Goal: Use online tool/utility: Utilize a website feature to perform a specific function

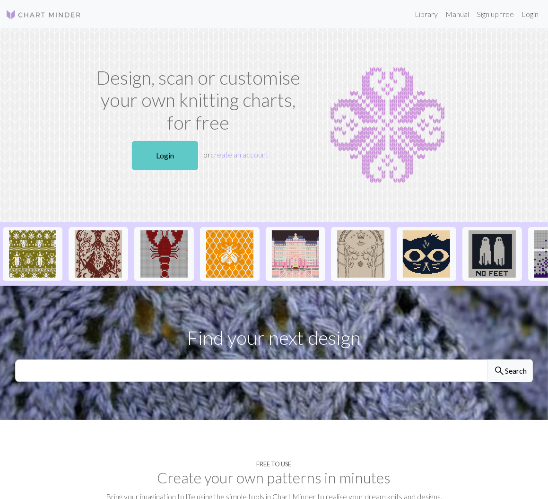
click at [147, 148] on link "Login" at bounding box center [165, 155] width 66 height 29
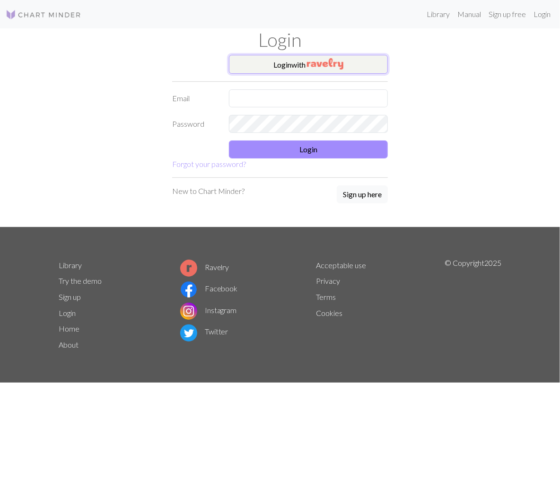
click at [278, 66] on button "Login with" at bounding box center [308, 64] width 159 height 19
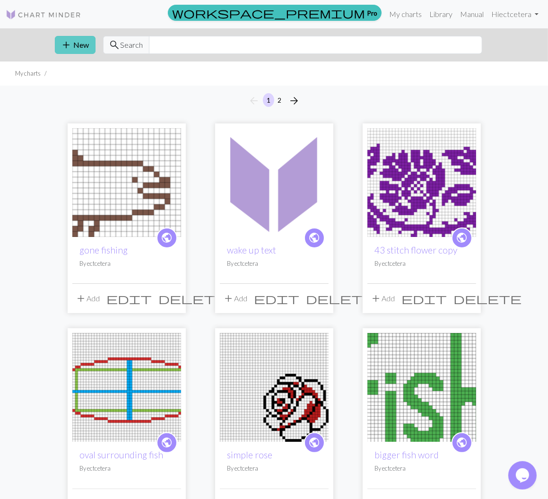
click at [86, 49] on button "add New" at bounding box center [75, 45] width 41 height 18
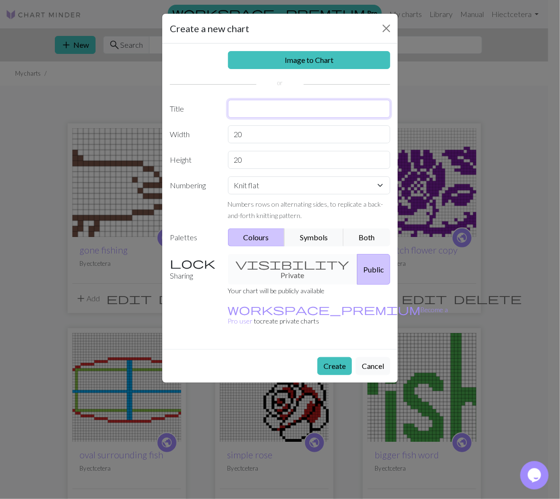
click at [258, 111] on input "text" at bounding box center [309, 109] width 163 height 18
type input "dino decrease decor"
drag, startPoint x: 275, startPoint y: 136, endPoint x: 209, endPoint y: 135, distance: 66.2
click at [228, 135] on input "20" at bounding box center [309, 134] width 163 height 18
type input "18"
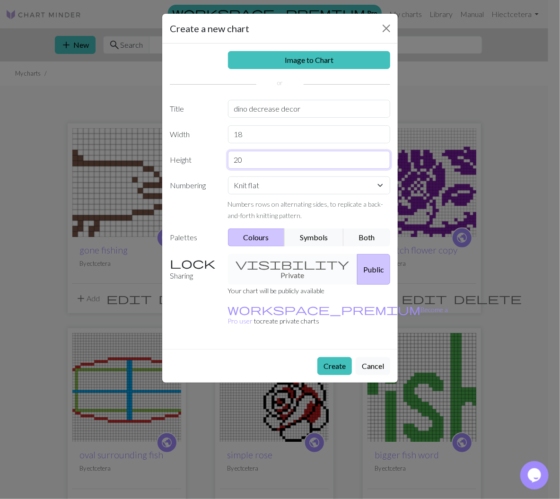
click at [245, 154] on input "20" at bounding box center [309, 160] width 163 height 18
type input "2"
type input "16"
click at [228, 176] on select "Knit flat Knit in the round Lace knitting Cross stitch" at bounding box center [309, 185] width 163 height 18
select select "round"
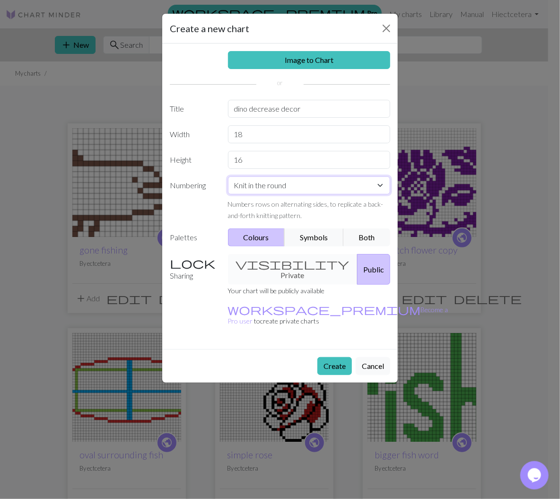
click option "Knit in the round" at bounding box center [0, 0] width 0 height 0
click at [343, 357] on button "Create" at bounding box center [334, 366] width 35 height 18
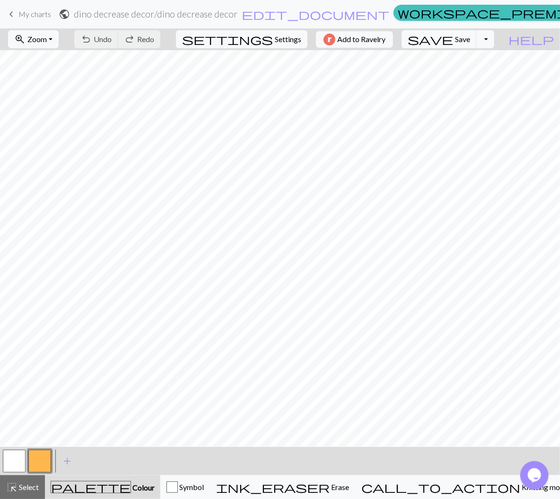
click at [42, 460] on button "button" at bounding box center [39, 461] width 23 height 23
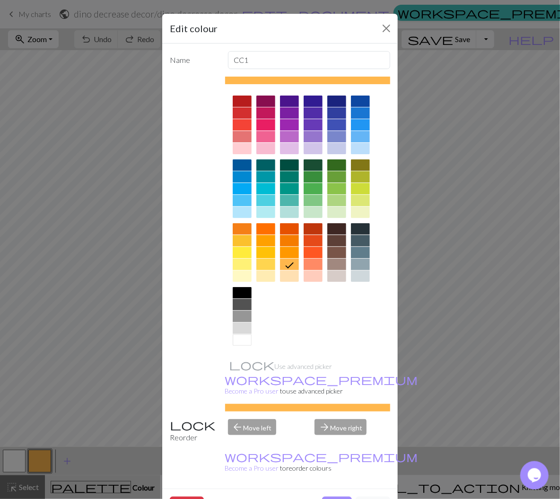
click at [238, 291] on div at bounding box center [242, 292] width 19 height 11
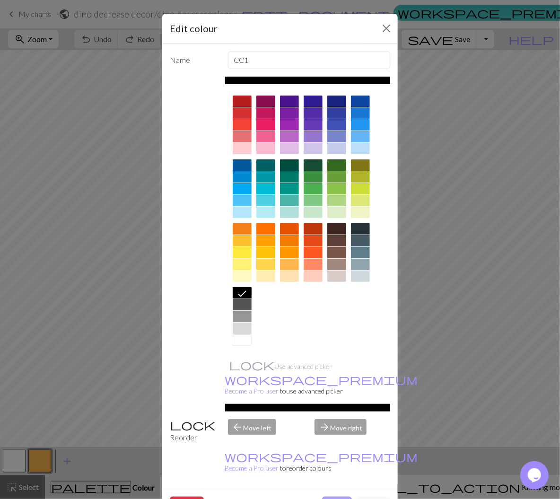
click at [327, 497] on button "Done" at bounding box center [337, 506] width 30 height 18
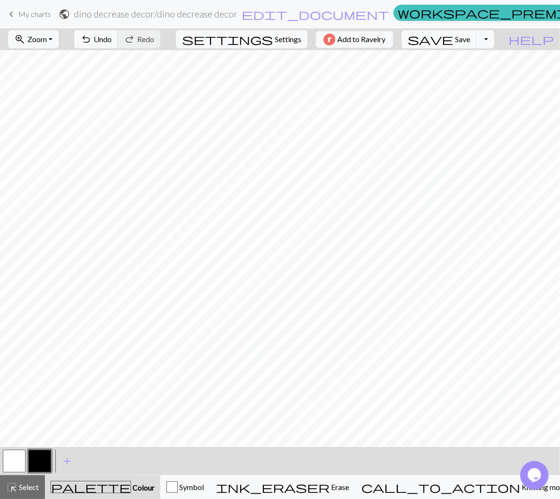
drag, startPoint x: 18, startPoint y: 465, endPoint x: 54, endPoint y: 448, distance: 39.6
click at [19, 465] on button "button" at bounding box center [14, 461] width 23 height 23
click at [40, 469] on button "button" at bounding box center [39, 461] width 23 height 23
click at [14, 463] on button "button" at bounding box center [14, 461] width 23 height 23
click at [40, 457] on button "button" at bounding box center [39, 461] width 23 height 23
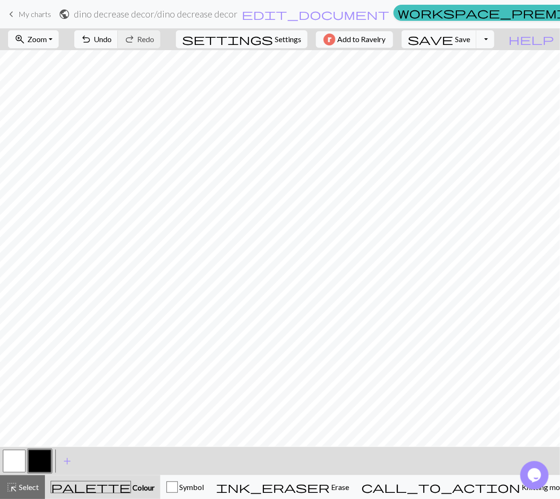
click at [11, 462] on button "button" at bounding box center [14, 461] width 23 height 23
click at [61, 460] on button "add Add a colour" at bounding box center [67, 461] width 24 height 24
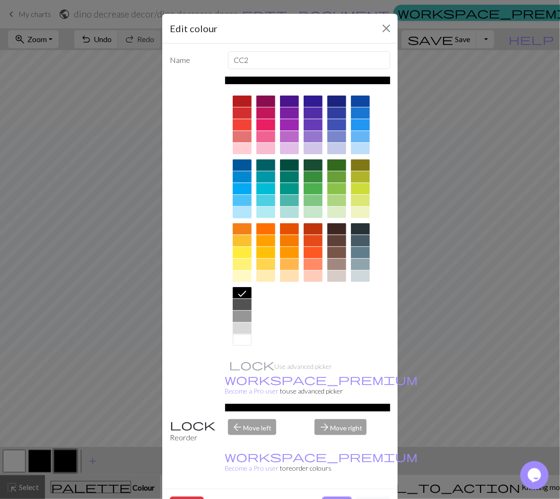
click at [238, 211] on div at bounding box center [242, 212] width 19 height 11
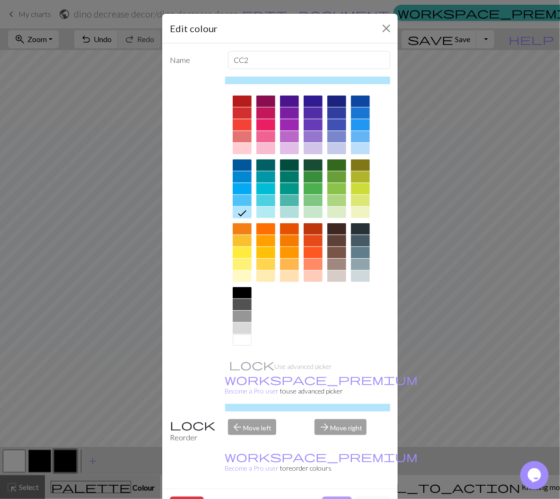
click at [337, 497] on button "Done" at bounding box center [337, 506] width 30 height 18
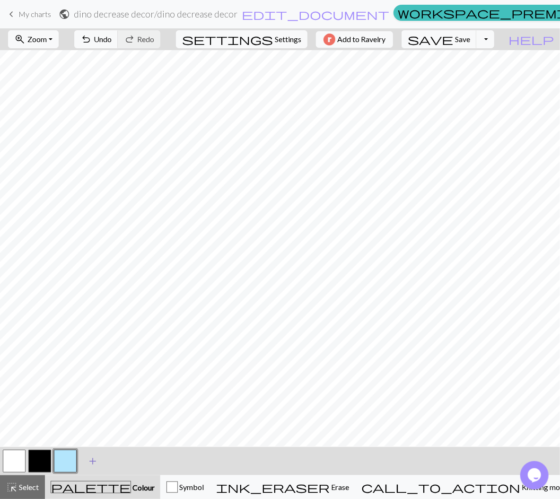
click at [91, 461] on span "add" at bounding box center [92, 461] width 11 height 13
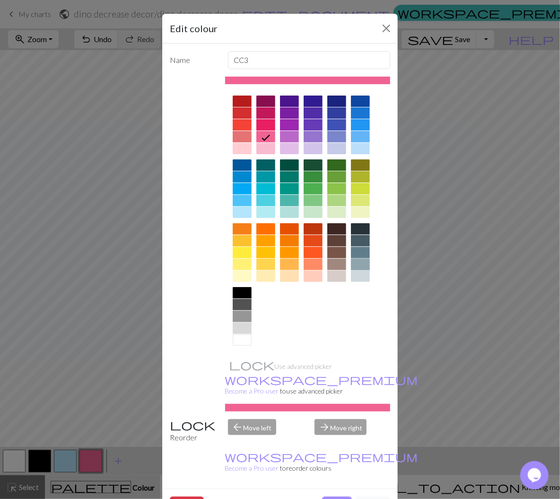
click at [359, 263] on div at bounding box center [360, 264] width 19 height 11
click at [331, 497] on button "Done" at bounding box center [337, 506] width 30 height 18
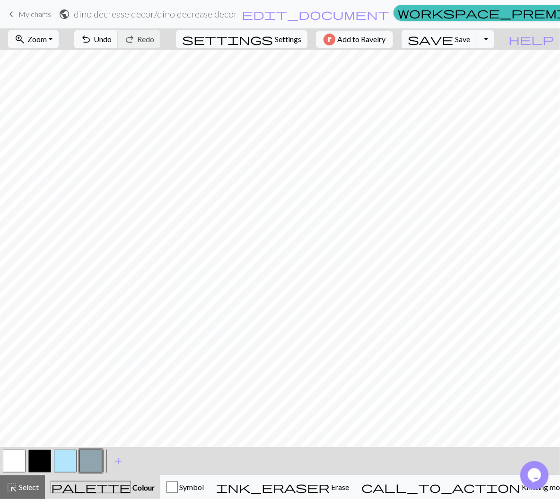
click at [92, 460] on button "button" at bounding box center [90, 461] width 23 height 23
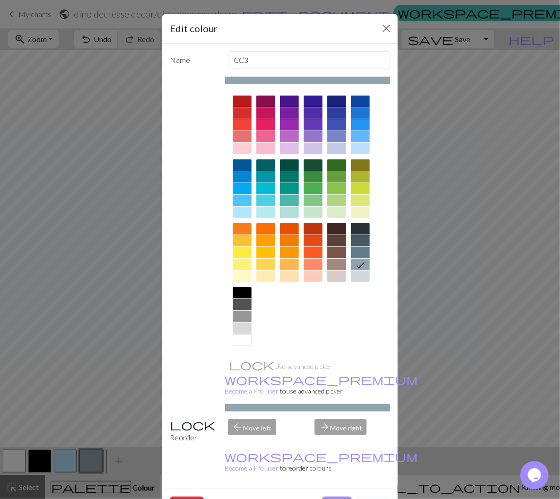
click at [234, 317] on div at bounding box center [242, 316] width 19 height 11
drag, startPoint x: 321, startPoint y: 473, endPoint x: 318, endPoint y: 462, distance: 11.2
click at [322, 497] on button "Done" at bounding box center [337, 506] width 30 height 18
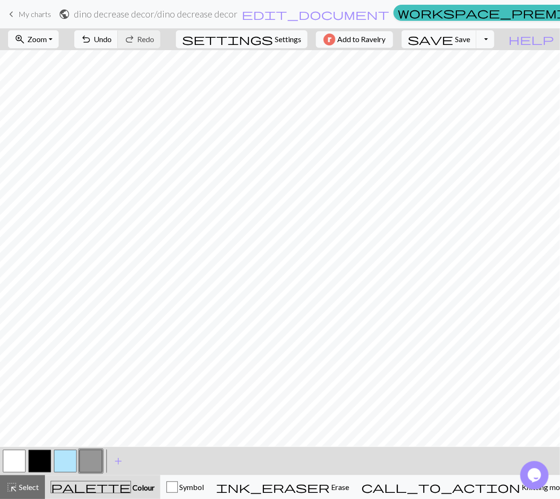
click at [44, 463] on button "button" at bounding box center [39, 461] width 23 height 23
click at [40, 460] on button "button" at bounding box center [39, 461] width 23 height 23
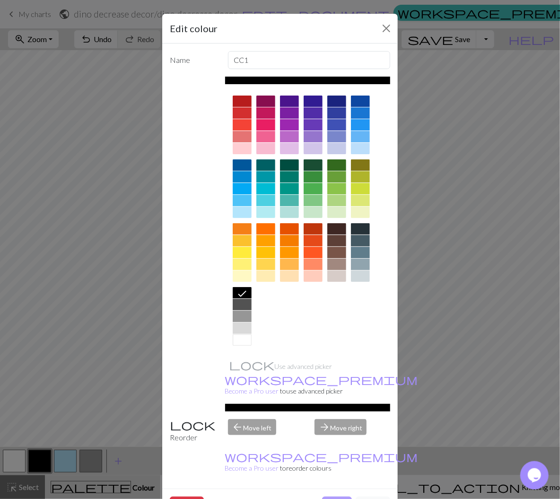
click at [332, 497] on button "Done" at bounding box center [337, 506] width 30 height 18
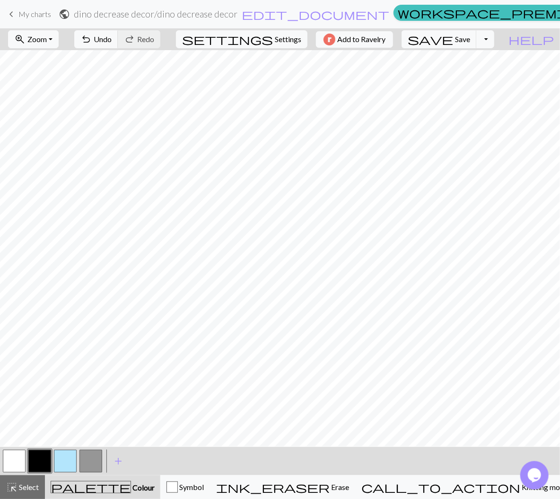
click at [19, 459] on button "button" at bounding box center [14, 461] width 23 height 23
click at [44, 458] on button "button" at bounding box center [39, 461] width 23 height 23
drag, startPoint x: 28, startPoint y: 459, endPoint x: 23, endPoint y: 460, distance: 5.9
click at [27, 459] on div at bounding box center [40, 462] width 26 height 26
click at [8, 467] on button "button" at bounding box center [14, 461] width 23 height 23
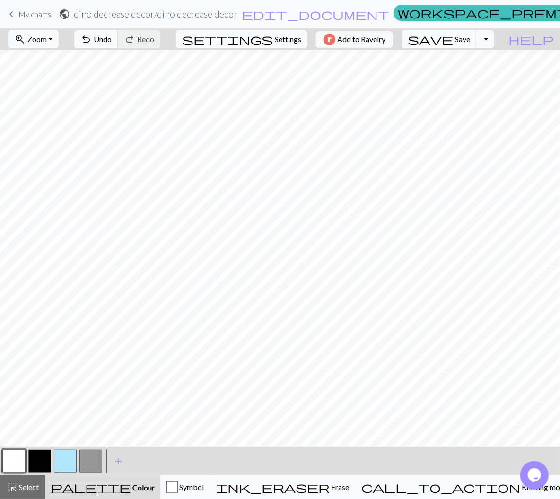
click at [44, 463] on button "button" at bounding box center [39, 461] width 23 height 23
click at [9, 464] on button "button" at bounding box center [14, 461] width 23 height 23
drag, startPoint x: 45, startPoint y: 462, endPoint x: 65, endPoint y: 448, distance: 24.8
click at [43, 462] on button "button" at bounding box center [39, 461] width 23 height 23
drag, startPoint x: 20, startPoint y: 460, endPoint x: 36, endPoint y: 449, distance: 19.4
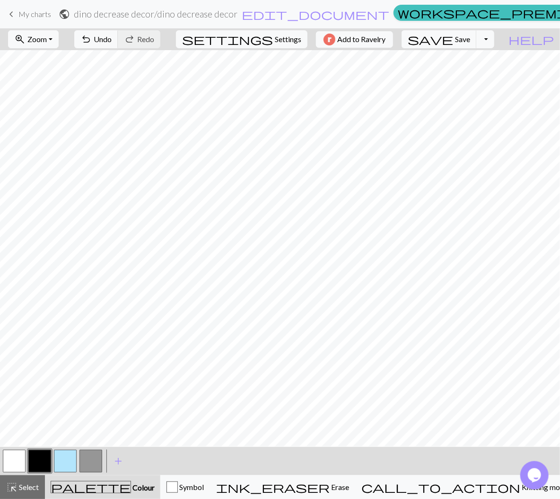
click at [26, 455] on div at bounding box center [14, 462] width 26 height 26
click at [11, 460] on button "button" at bounding box center [14, 461] width 23 height 23
click at [36, 454] on button "button" at bounding box center [39, 461] width 23 height 23
click at [22, 454] on button "button" at bounding box center [14, 461] width 23 height 23
click at [37, 458] on button "button" at bounding box center [39, 461] width 23 height 23
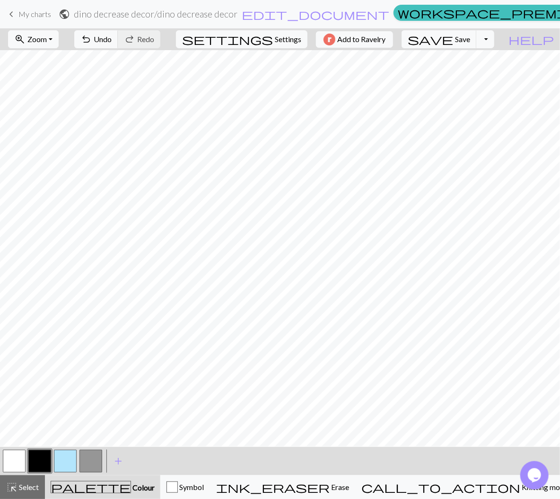
drag, startPoint x: 17, startPoint y: 459, endPoint x: 23, endPoint y: 448, distance: 13.1
click at [20, 452] on button "button" at bounding box center [14, 461] width 23 height 23
drag, startPoint x: 45, startPoint y: 460, endPoint x: 52, endPoint y: 447, distance: 15.0
click at [45, 459] on button "button" at bounding box center [39, 461] width 23 height 23
drag, startPoint x: 14, startPoint y: 458, endPoint x: 38, endPoint y: 449, distance: 25.8
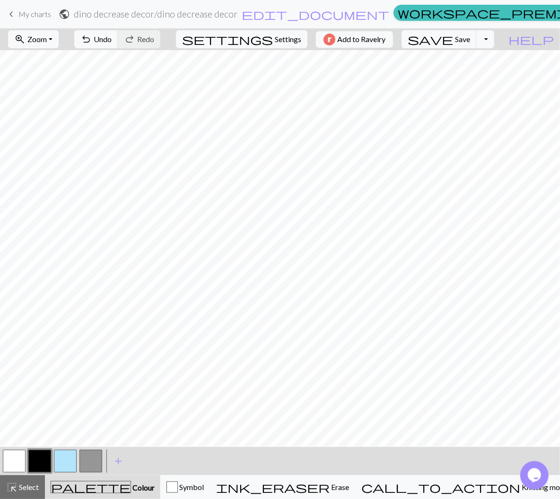
click at [16, 458] on button "button" at bounding box center [14, 461] width 23 height 23
click at [31, 457] on button "button" at bounding box center [39, 461] width 23 height 23
click at [19, 457] on button "button" at bounding box center [14, 461] width 23 height 23
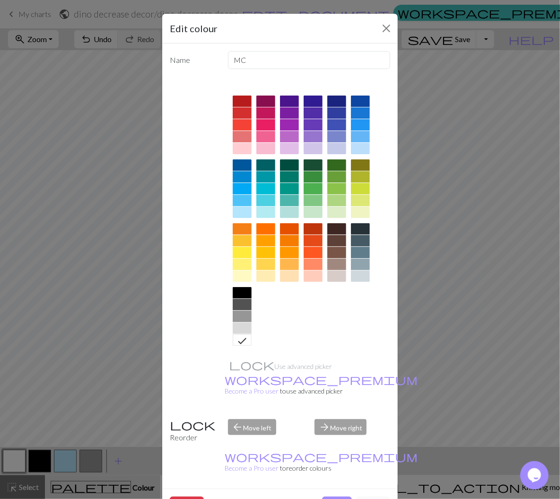
click at [372, 497] on button "Cancel" at bounding box center [373, 506] width 35 height 18
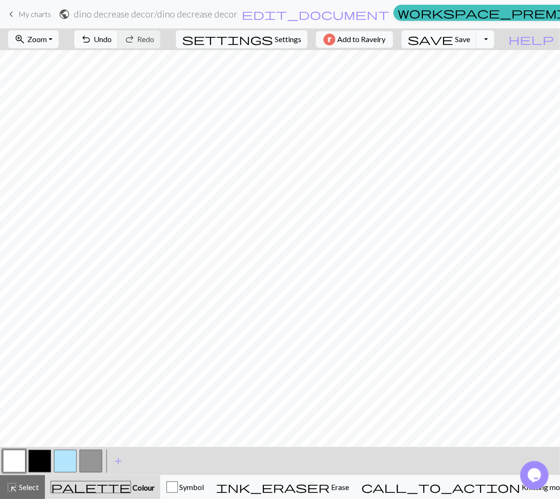
click at [494, 40] on button "Toggle Dropdown" at bounding box center [485, 39] width 18 height 18
click at [265, 32] on button "settings Settings" at bounding box center [242, 39] width 132 height 18
select select "aran"
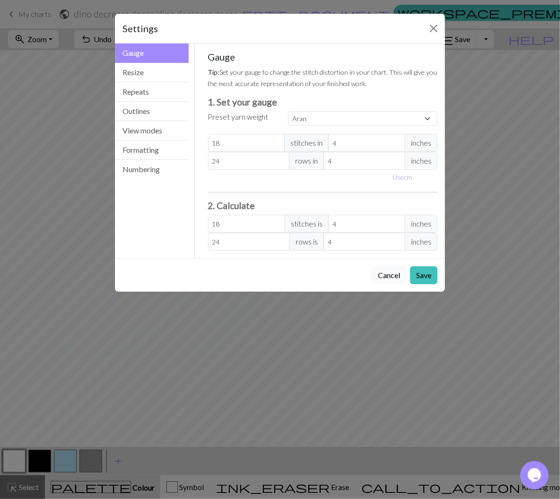
click at [388, 276] on button "Cancel" at bounding box center [389, 275] width 35 height 18
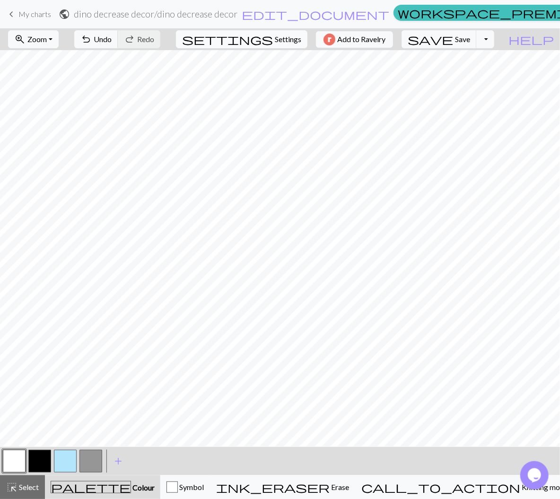
click at [275, 35] on span "Settings" at bounding box center [288, 39] width 26 height 11
select select "aran"
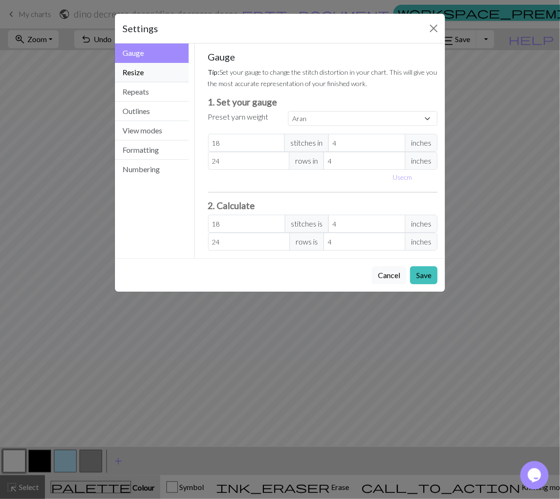
click at [169, 78] on button "Resize" at bounding box center [152, 72] width 74 height 19
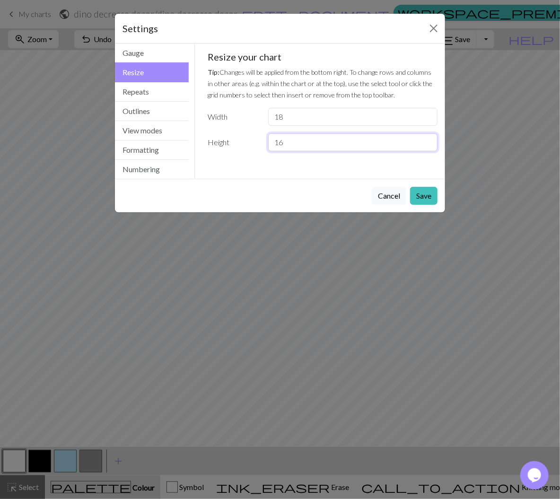
click at [314, 139] on input "16" at bounding box center [352, 142] width 169 height 18
type input "18"
click at [419, 198] on button "Save" at bounding box center [423, 196] width 27 height 18
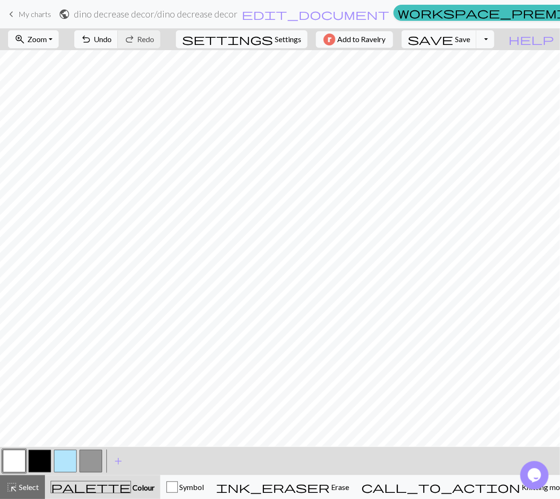
click at [94, 462] on button "button" at bounding box center [90, 461] width 23 height 23
click at [20, 464] on button "button" at bounding box center [14, 461] width 23 height 23
click at [46, 460] on button "button" at bounding box center [39, 461] width 23 height 23
click at [41, 458] on button "button" at bounding box center [39, 461] width 23 height 23
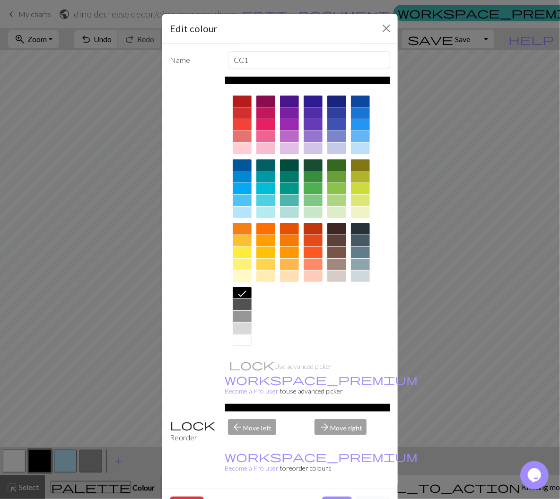
drag, startPoint x: 372, startPoint y: 478, endPoint x: 186, endPoint y: 477, distance: 185.9
click at [372, 497] on button "Cancel" at bounding box center [373, 506] width 35 height 18
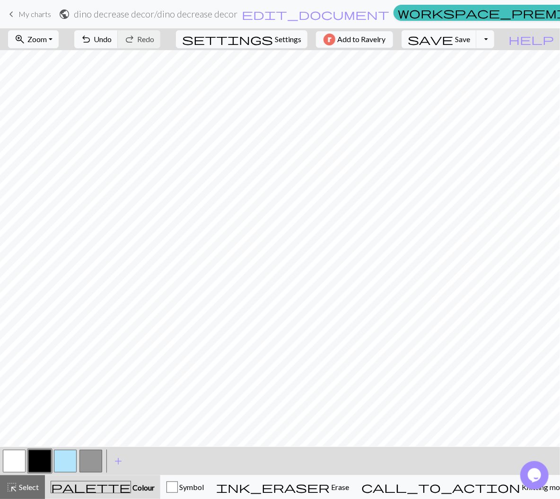
drag, startPoint x: 9, startPoint y: 461, endPoint x: 40, endPoint y: 449, distance: 32.3
click at [12, 461] on button "button" at bounding box center [14, 461] width 23 height 23
click at [40, 459] on button "button" at bounding box center [39, 461] width 23 height 23
click at [15, 451] on button "button" at bounding box center [14, 461] width 23 height 23
click at [20, 463] on button "button" at bounding box center [14, 461] width 23 height 23
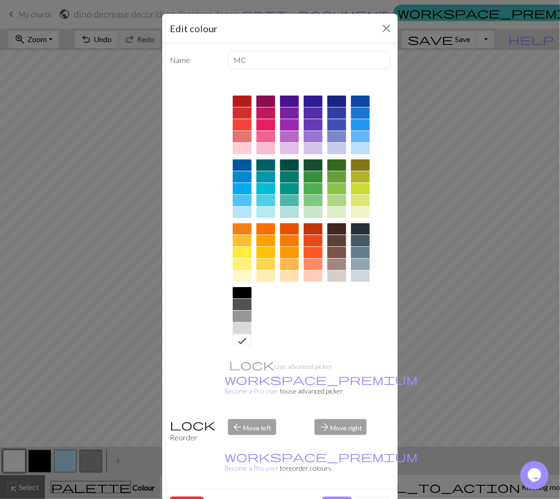
click at [369, 497] on button "Cancel" at bounding box center [373, 506] width 35 height 18
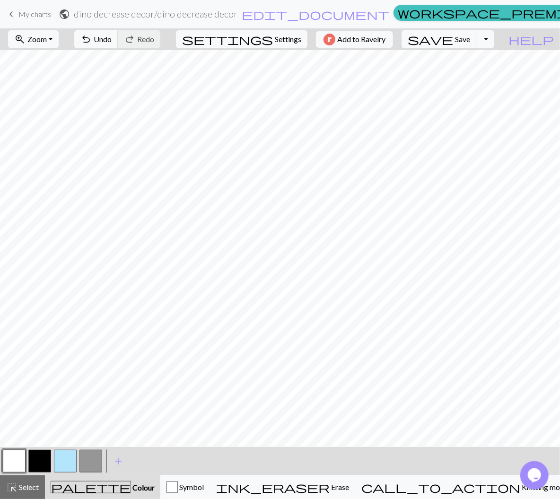
click at [37, 456] on button "button" at bounding box center [39, 461] width 23 height 23
click at [11, 465] on button "button" at bounding box center [14, 461] width 23 height 23
click at [19, 461] on button "button" at bounding box center [14, 461] width 23 height 23
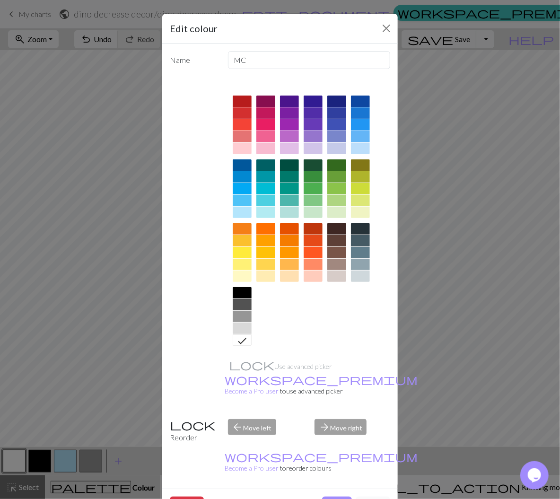
click at [361, 497] on button "Cancel" at bounding box center [373, 506] width 35 height 18
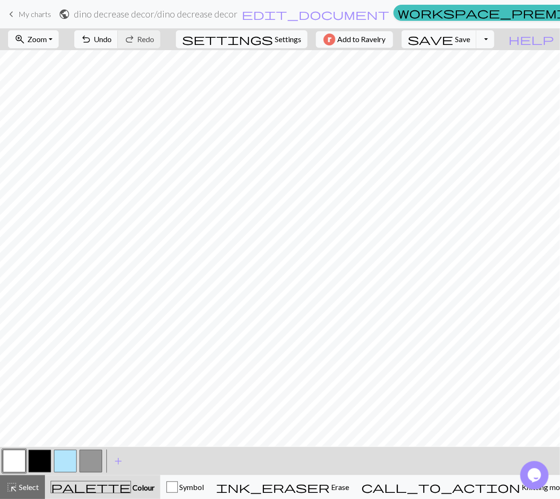
click at [43, 459] on button "button" at bounding box center [39, 461] width 23 height 23
click at [88, 459] on button "button" at bounding box center [90, 461] width 23 height 23
click at [24, 461] on button "button" at bounding box center [14, 461] width 23 height 23
click at [44, 459] on button "button" at bounding box center [39, 461] width 23 height 23
click at [19, 469] on button "button" at bounding box center [14, 461] width 23 height 23
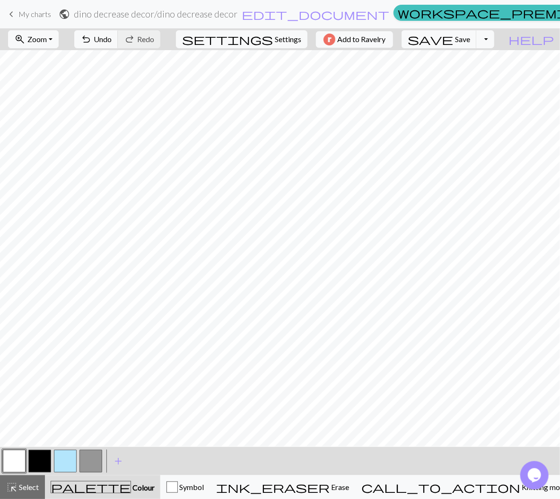
click at [40, 463] on button "button" at bounding box center [39, 461] width 23 height 23
click at [3, 462] on button "button" at bounding box center [14, 461] width 23 height 23
click at [42, 457] on button "button" at bounding box center [39, 461] width 23 height 23
click at [45, 462] on button "button" at bounding box center [39, 461] width 23 height 23
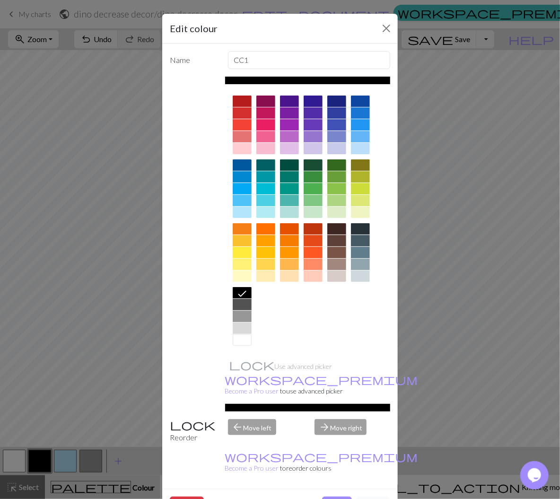
click at [364, 497] on button "Cancel" at bounding box center [373, 506] width 35 height 18
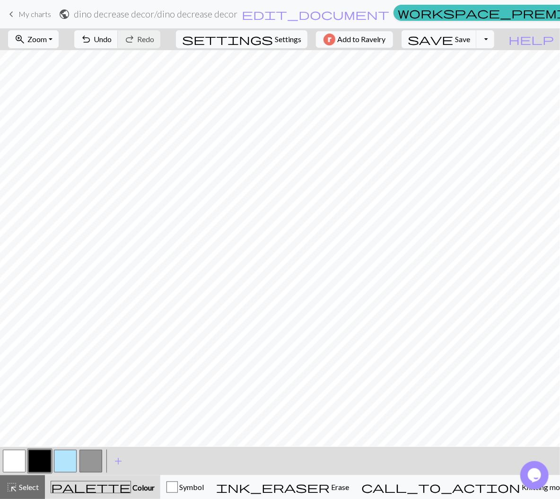
drag, startPoint x: 18, startPoint y: 460, endPoint x: 22, endPoint y: 448, distance: 13.5
click at [18, 460] on button "button" at bounding box center [14, 461] width 23 height 23
click at [41, 460] on button "button" at bounding box center [39, 461] width 23 height 23
click at [15, 465] on button "button" at bounding box center [14, 461] width 23 height 23
click at [38, 455] on button "button" at bounding box center [39, 461] width 23 height 23
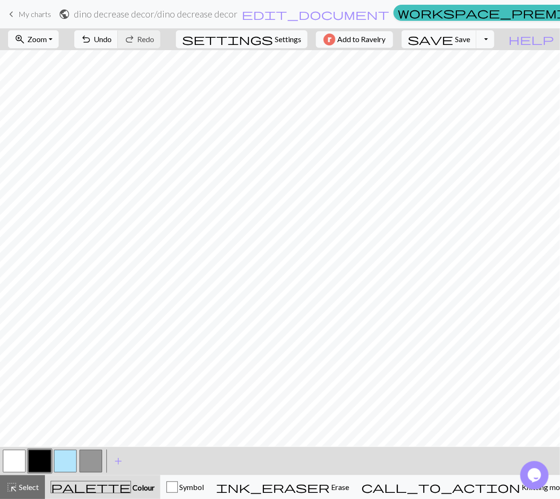
drag, startPoint x: 12, startPoint y: 461, endPoint x: 17, endPoint y: 447, distance: 14.8
click at [12, 460] on button "button" at bounding box center [14, 461] width 23 height 23
click at [46, 459] on button "button" at bounding box center [39, 461] width 23 height 23
click at [41, 465] on button "button" at bounding box center [39, 461] width 23 height 23
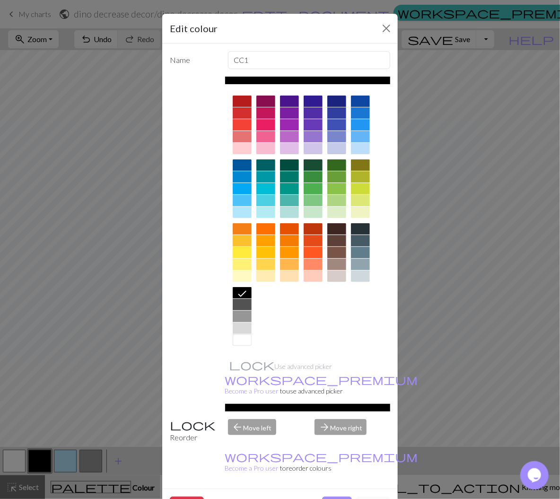
click at [359, 497] on button "Cancel" at bounding box center [373, 506] width 35 height 18
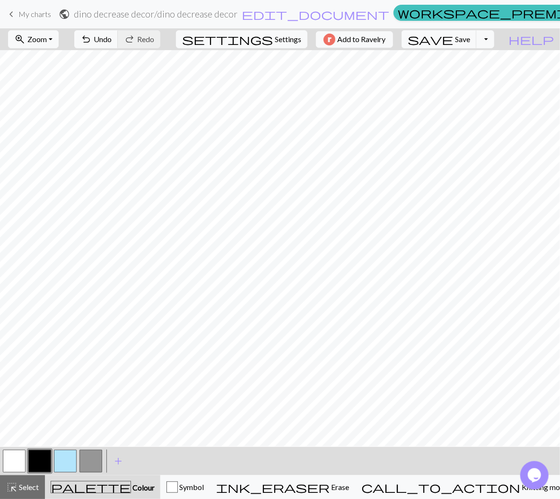
click at [23, 462] on button "button" at bounding box center [14, 461] width 23 height 23
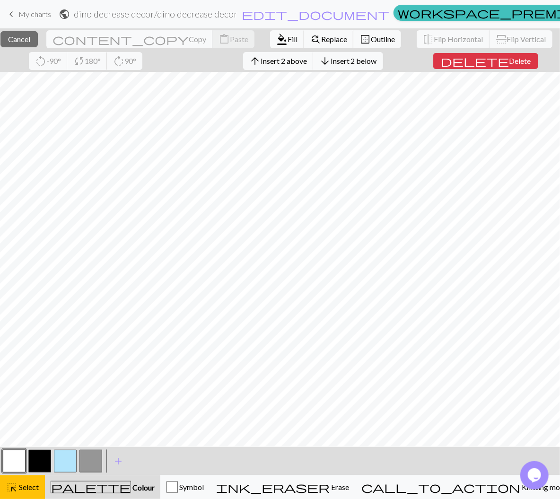
click at [137, 488] on div "palette Colour Colour" at bounding box center [103, 487] width 104 height 12
click at [23, 486] on span "Select" at bounding box center [28, 487] width 21 height 9
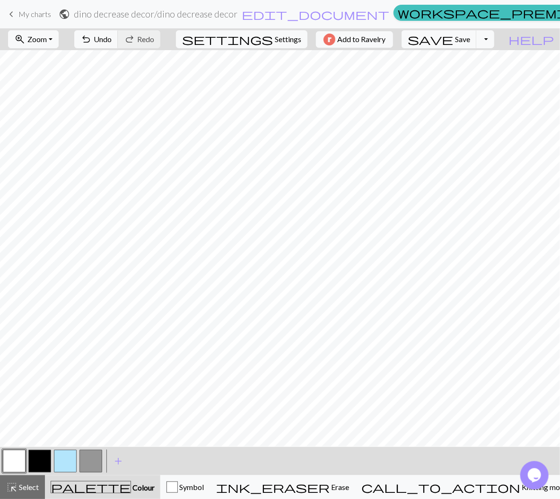
click at [51, 454] on div at bounding box center [40, 462] width 26 height 26
click at [48, 455] on button "button" at bounding box center [39, 461] width 23 height 23
click at [9, 471] on button "button" at bounding box center [14, 461] width 23 height 23
click at [42, 462] on button "button" at bounding box center [39, 461] width 23 height 23
click at [11, 467] on button "button" at bounding box center [14, 461] width 23 height 23
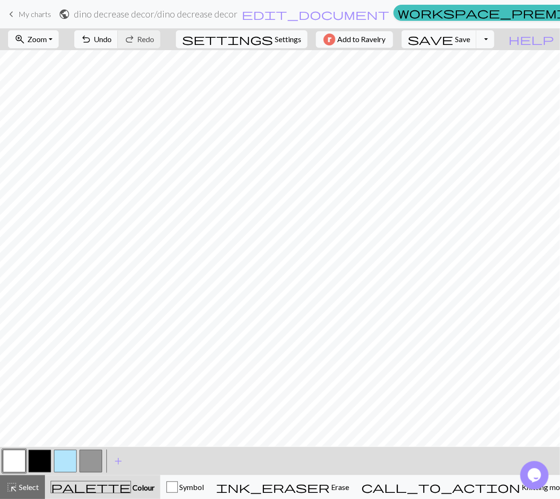
click at [34, 462] on button "button" at bounding box center [39, 461] width 23 height 23
click at [470, 41] on span "Save" at bounding box center [462, 39] width 15 height 9
click at [23, 450] on button "button" at bounding box center [14, 461] width 23 height 23
click at [28, 462] on div at bounding box center [40, 462] width 26 height 26
click at [33, 461] on button "button" at bounding box center [39, 461] width 23 height 23
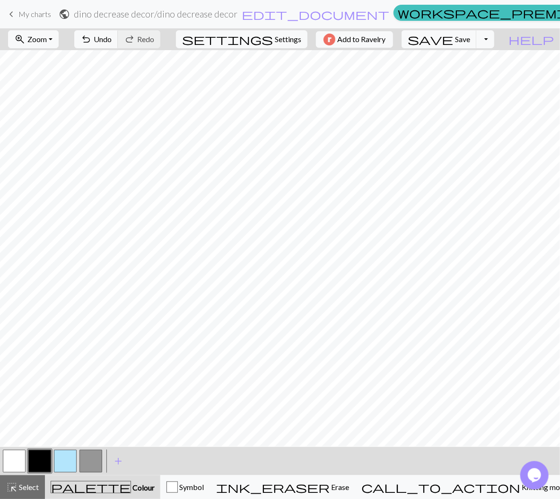
click at [6, 462] on button "button" at bounding box center [14, 461] width 23 height 23
click at [470, 37] on span "Save" at bounding box center [462, 39] width 15 height 9
click at [453, 43] on span "save" at bounding box center [430, 39] width 45 height 13
click at [264, 39] on span "settings" at bounding box center [227, 39] width 91 height 13
select select "aran"
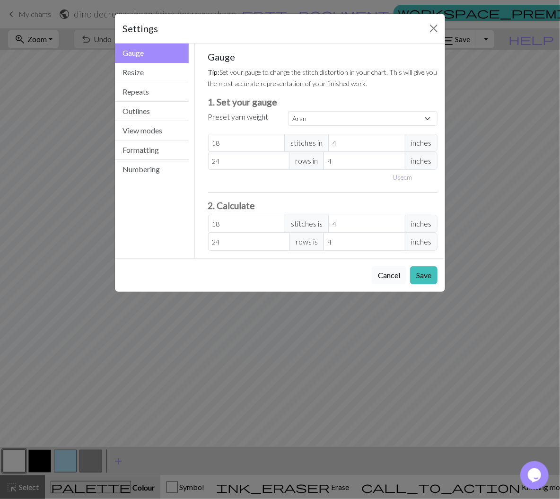
click at [385, 282] on button "Cancel" at bounding box center [389, 275] width 35 height 18
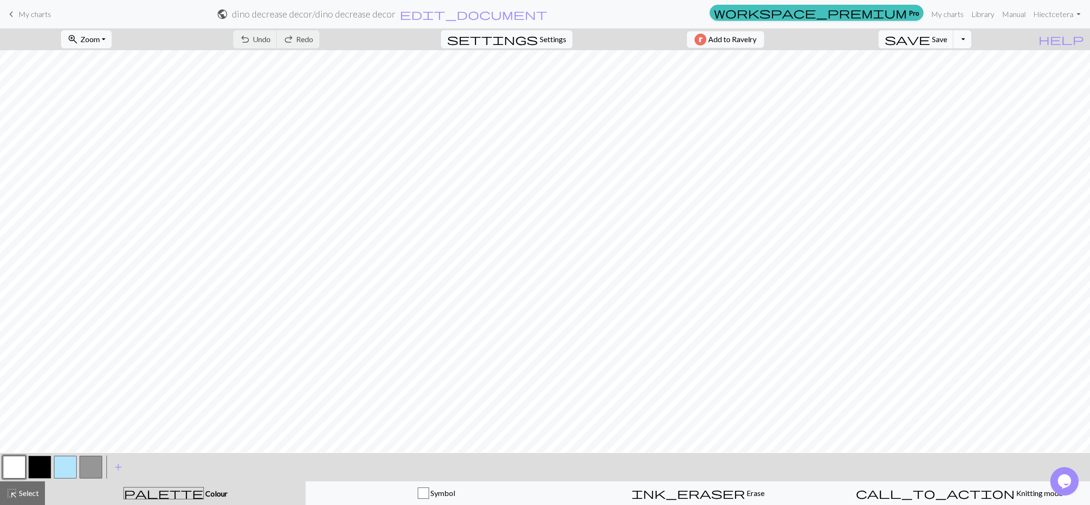
click at [548, 40] on button "Toggle Dropdown" at bounding box center [962, 39] width 18 height 18
click at [548, 77] on button "save_alt Download" at bounding box center [893, 75] width 156 height 15
click at [540, 37] on button "Download" at bounding box center [522, 31] width 46 height 18
